Goal: Task Accomplishment & Management: Use online tool/utility

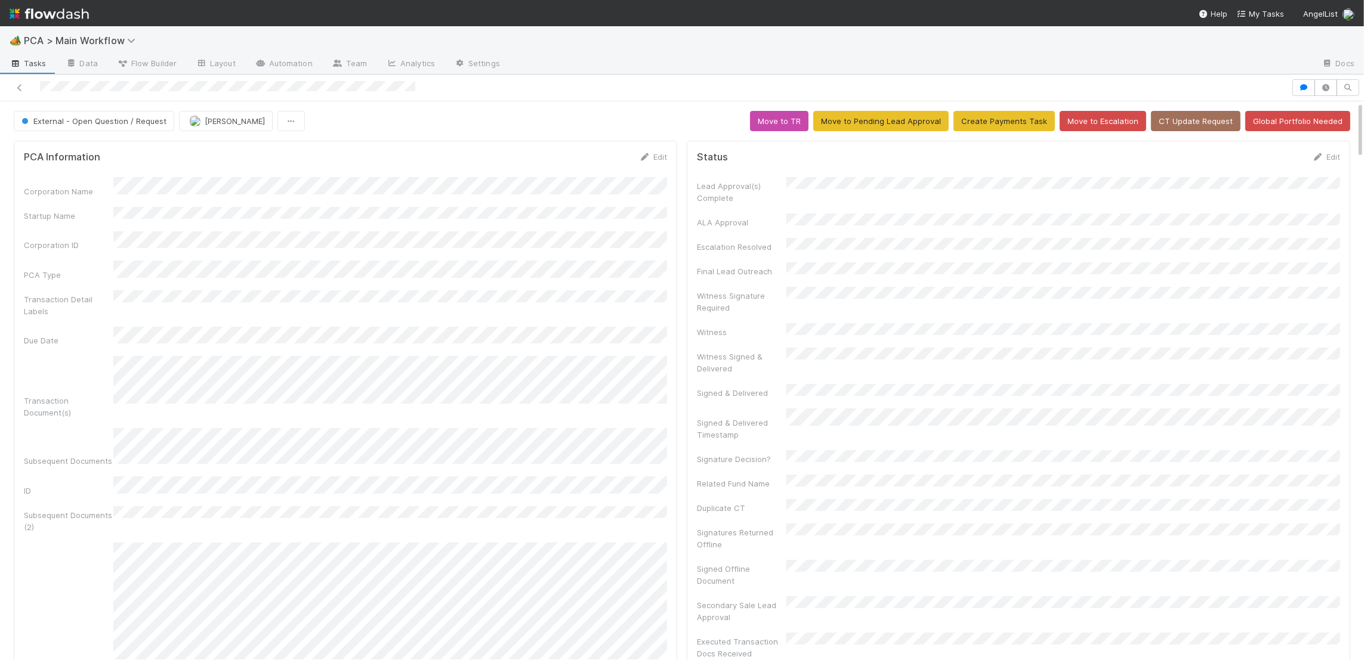
click at [64, 20] on img at bounding box center [49, 14] width 79 height 20
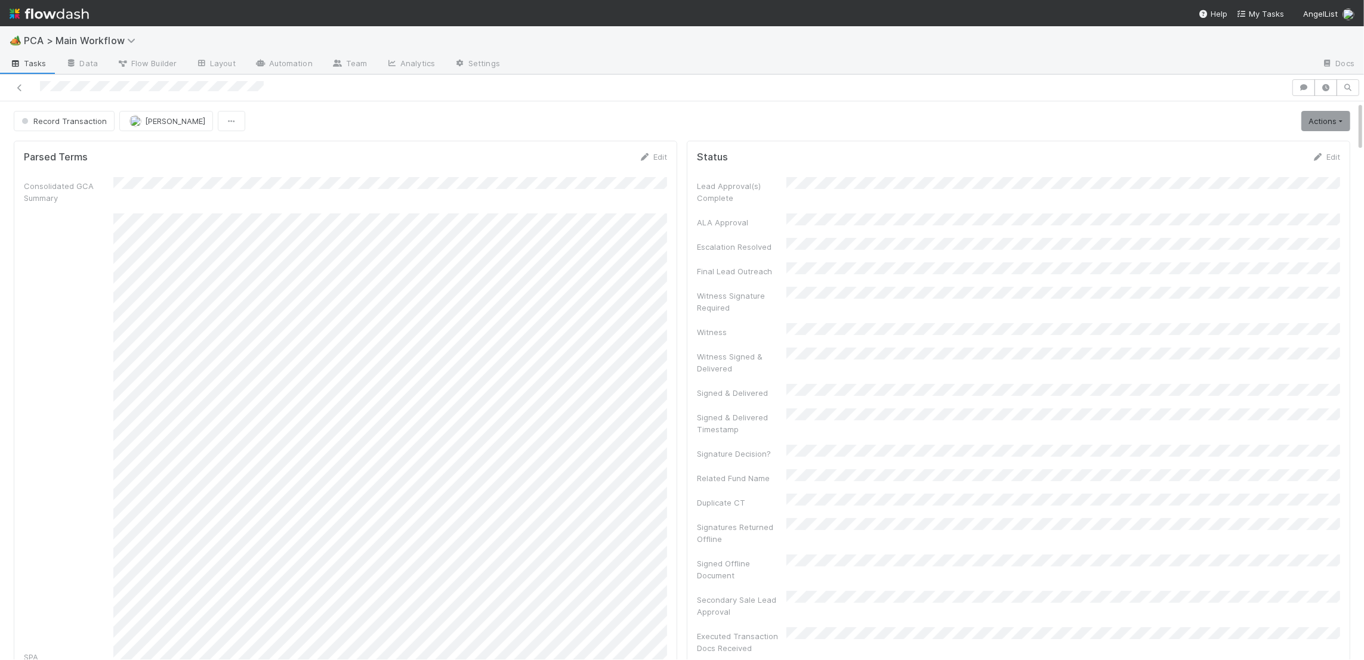
click at [1294, 123] on div "Record Transaction Raven Jacinto Actions Move to TR External Open Question / Re…" at bounding box center [682, 121] width 1336 height 20
click at [1303, 123] on link "Actions" at bounding box center [1325, 121] width 49 height 20
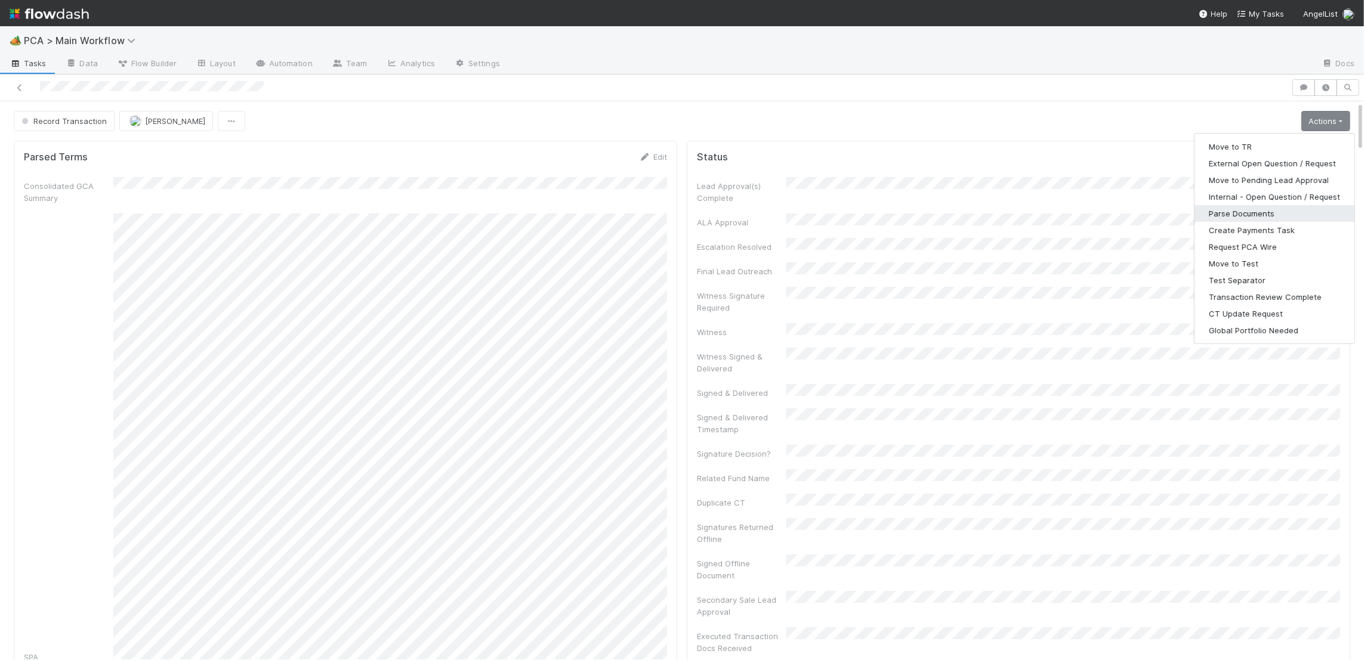
click at [1251, 208] on button "Parse Documents" at bounding box center [1274, 213] width 160 height 17
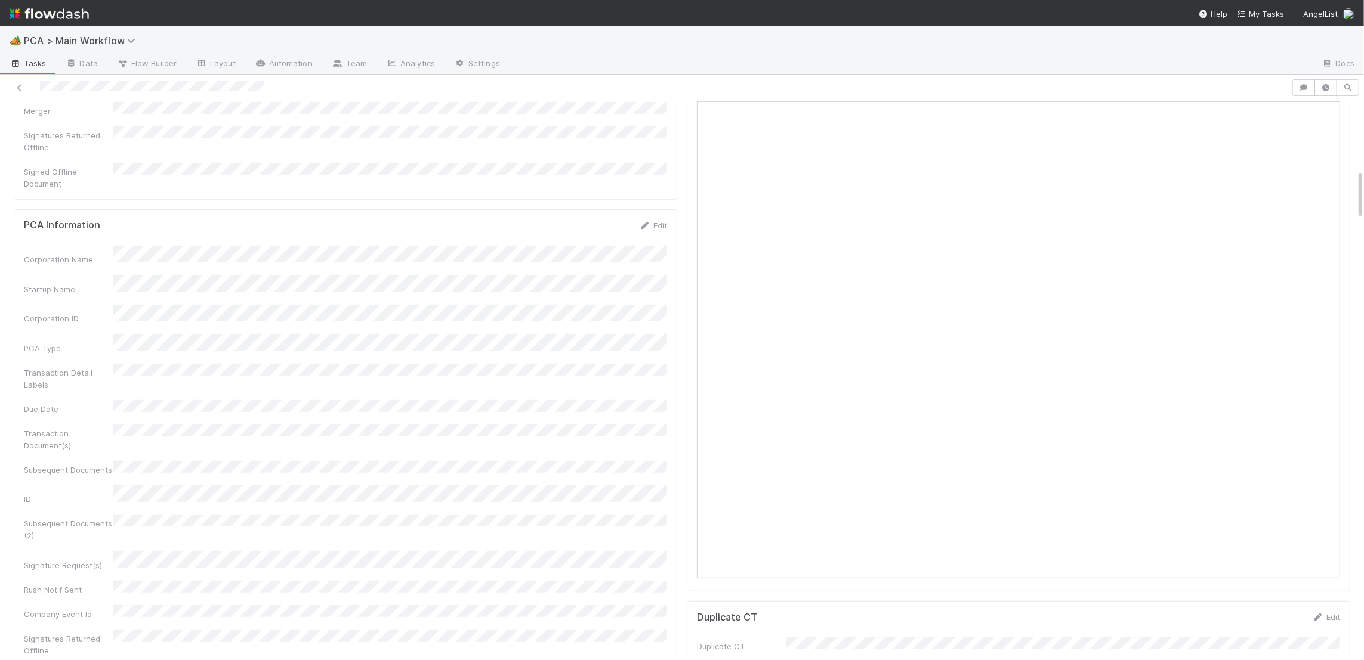
scroll to position [759, 0]
click at [325, 373] on div "Corporation Name Startup Name Corporation ID PCA Type Transaction Detail Labels…" at bounding box center [345, 508] width 643 height 508
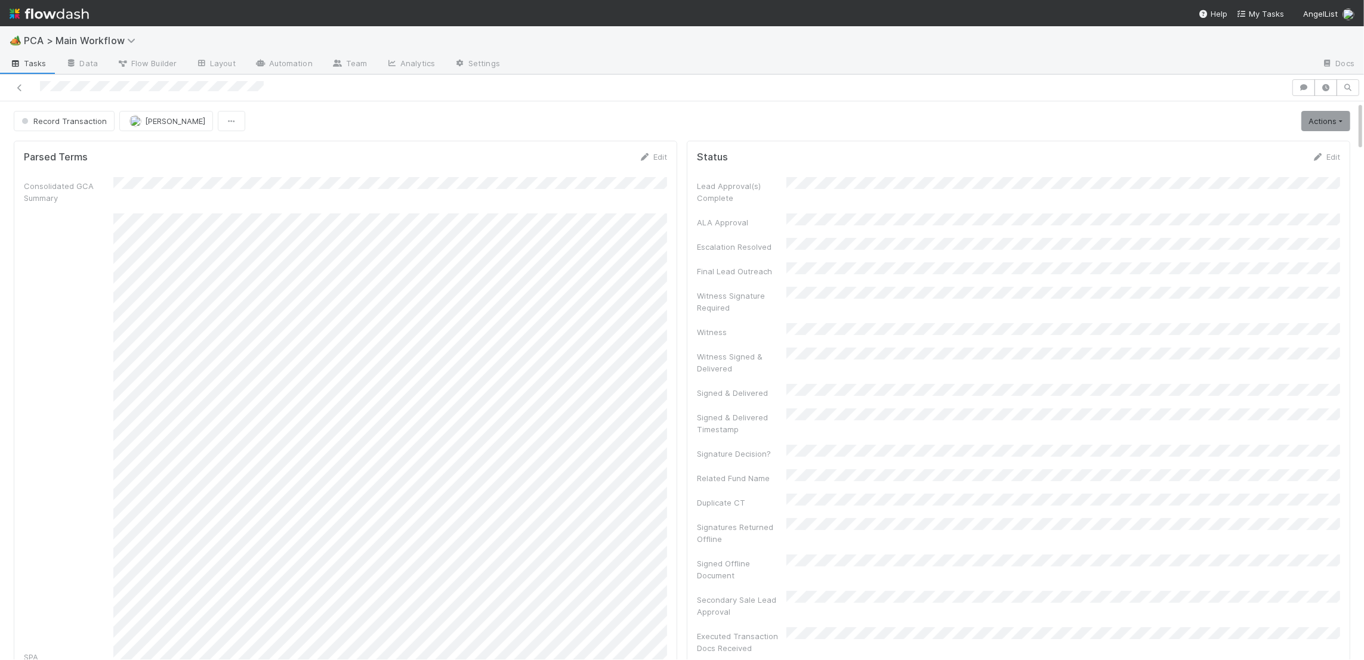
click at [647, 147] on div "Parsed Terms Edit Consolidated GCA Summary SPA CoI Pro Forma Stock Holdings IRA…" at bounding box center [345, 553] width 663 height 825
click at [655, 153] on link "Edit" at bounding box center [653, 157] width 28 height 10
click at [593, 160] on button "Save" at bounding box center [603, 161] width 34 height 20
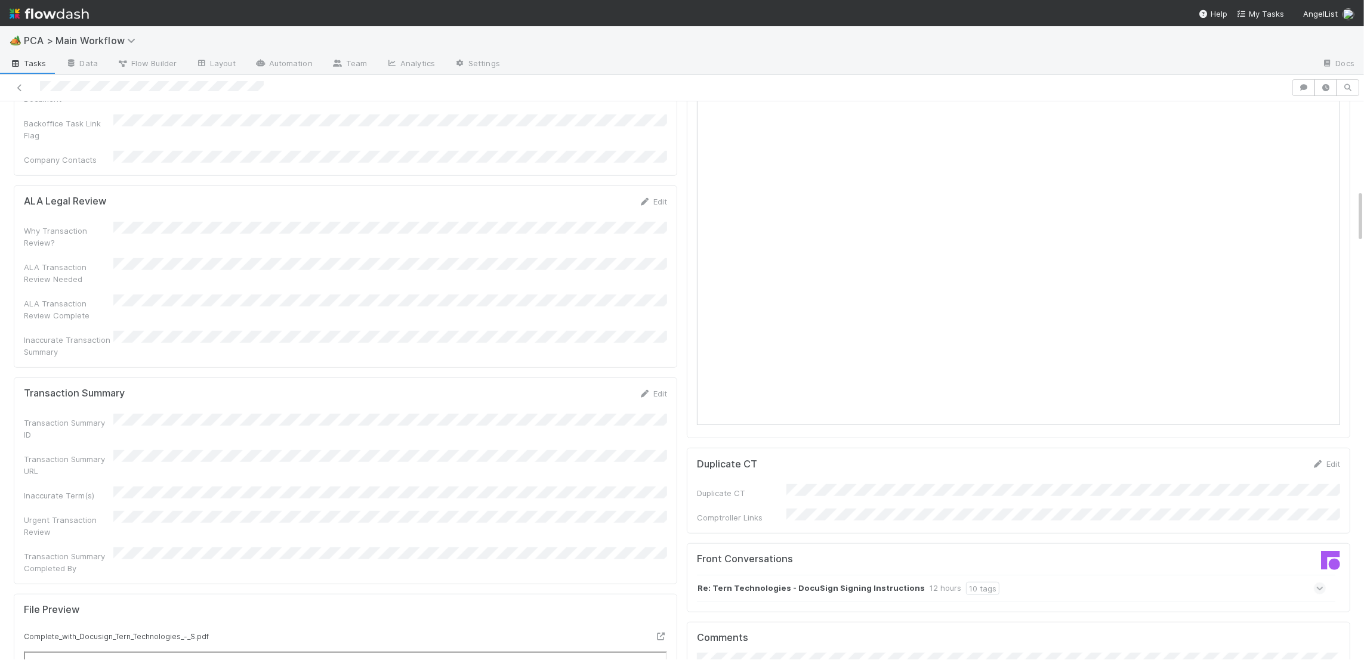
scroll to position [269, 0]
click at [816, 582] on strong "Re: Tern Technologies - DocuSign Signing Instructions" at bounding box center [810, 588] width 227 height 13
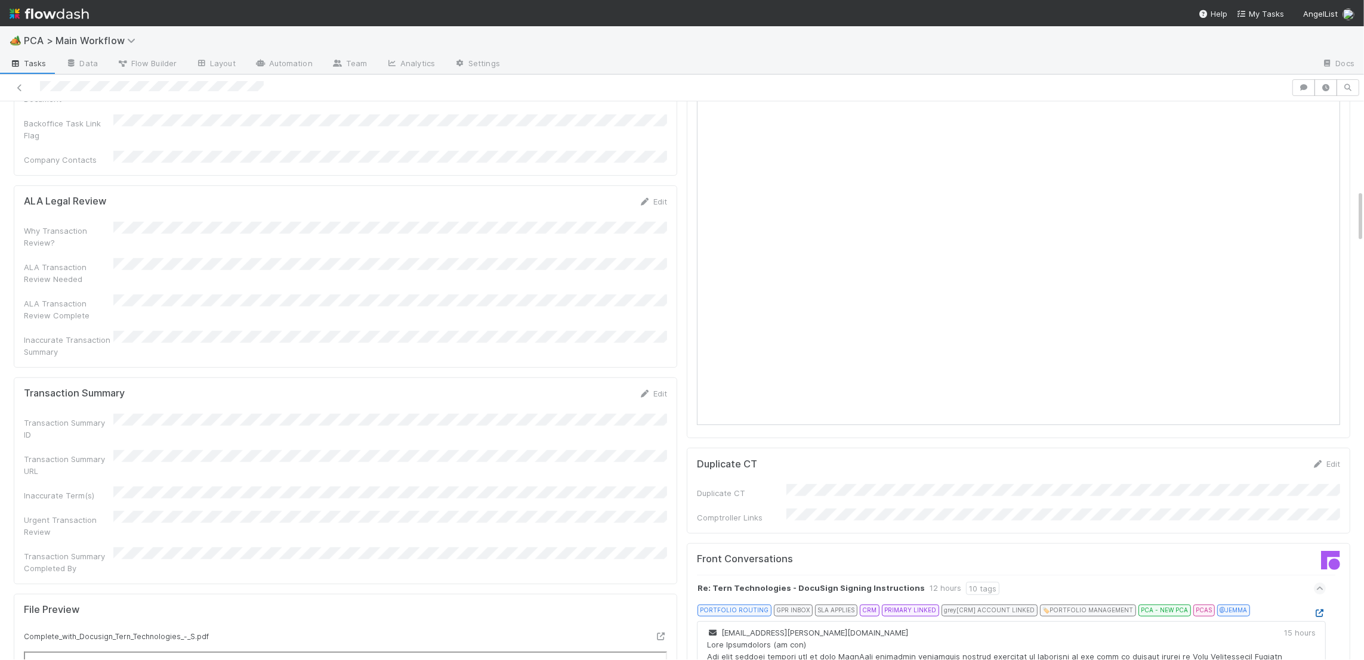
click at [1314, 610] on icon at bounding box center [1320, 614] width 12 height 8
